Goal: Information Seeking & Learning: Check status

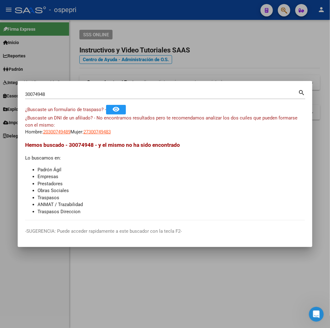
click at [134, 93] on input "30074948" at bounding box center [161, 94] width 273 height 6
paste input "27368587"
click at [172, 97] on input "27368587" at bounding box center [161, 94] width 273 height 6
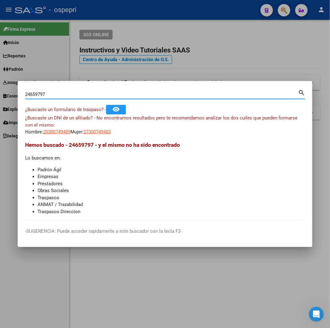
type input "24659797"
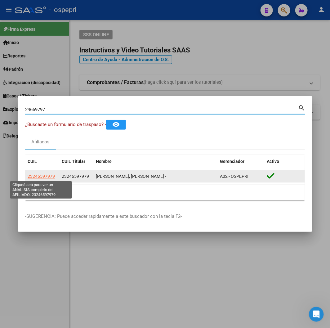
click at [38, 176] on span "23246597979" at bounding box center [41, 176] width 27 height 5
type textarea "23246597979"
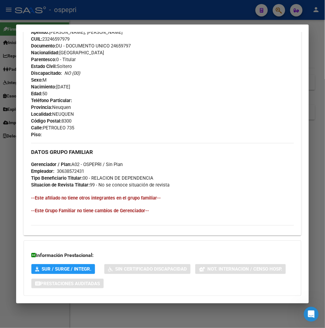
scroll to position [286, 0]
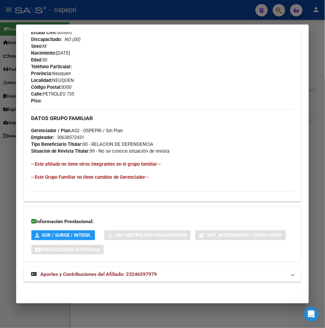
click at [128, 277] on span "Aportes y Contribuciones del Afiliado: 23246597979" at bounding box center [98, 274] width 116 height 6
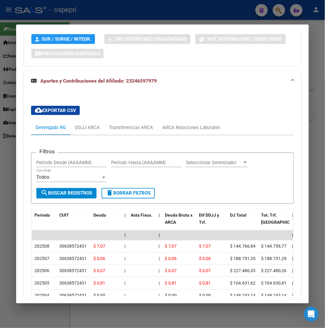
scroll to position [494, 0]
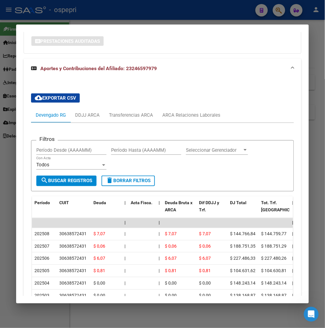
click at [202, 123] on div "Filtros Período Desde (AAAAMM) Período Hasta (AAAAMM) Seleccionar Gerenciador S…" at bounding box center [162, 242] width 262 height 239
click at [202, 119] on div "ARCA Relaciones Laborales" at bounding box center [191, 115] width 67 height 15
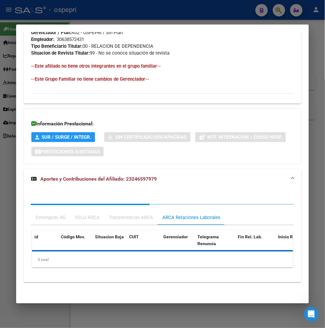
scroll to position [444, 0]
